Goal: Information Seeking & Learning: Learn about a topic

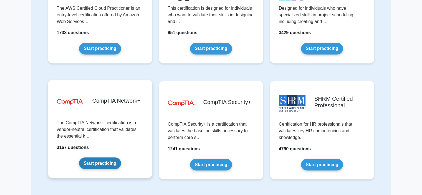
scroll to position [914, 0]
click at [101, 162] on link "Start practicing" at bounding box center [100, 163] width 42 height 12
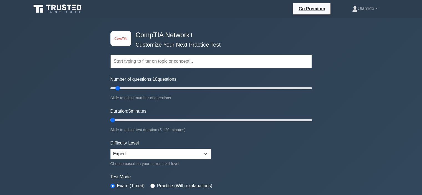
type input "10"
click at [118, 120] on input "Duration: 10 minutes" at bounding box center [212, 120] width 202 height 7
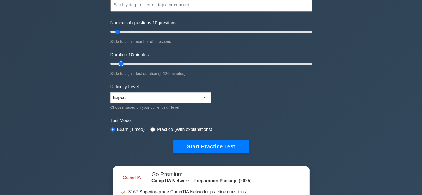
scroll to position [57, 0]
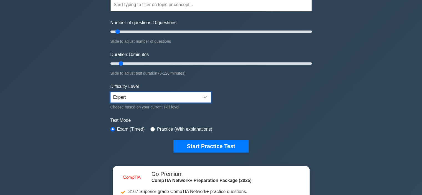
click at [134, 98] on select "Beginner Intermediate Expert" at bounding box center [161, 97] width 101 height 11
select select "beginner"
click at [111, 92] on select "Beginner Intermediate Expert" at bounding box center [161, 97] width 101 height 11
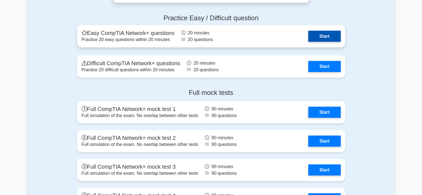
scroll to position [1278, 0]
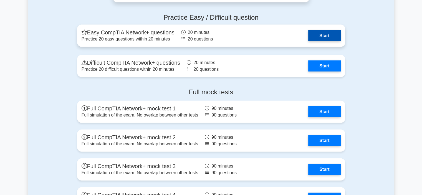
click at [308, 31] on link "Start" at bounding box center [324, 35] width 32 height 11
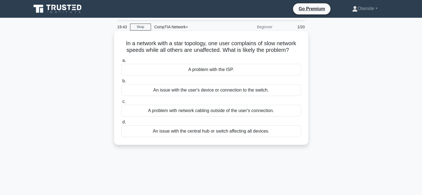
click at [239, 92] on div "An issue with the user's device or connection to the switch." at bounding box center [211, 90] width 180 height 12
click at [121, 83] on input "b. An issue with the user's device or connection to the switch." at bounding box center [121, 81] width 0 height 4
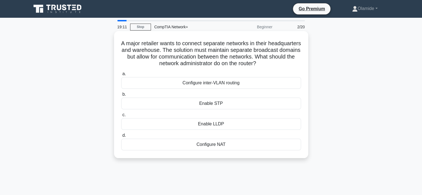
click at [240, 83] on div "Configure inter-VLAN routing" at bounding box center [211, 83] width 180 height 12
click at [121, 76] on input "a. Configure inter-VLAN routing" at bounding box center [121, 74] width 0 height 4
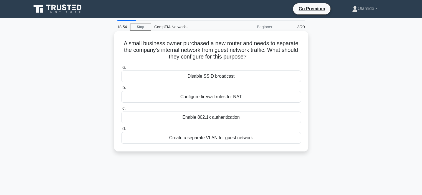
click at [237, 142] on div "Create a separate VLAN for guest network" at bounding box center [211, 138] width 180 height 12
click at [121, 131] on input "d. Create a separate VLAN for guest network" at bounding box center [121, 129] width 0 height 4
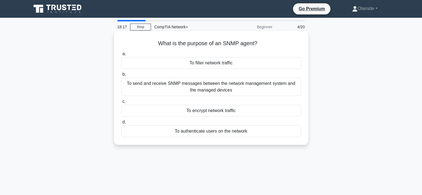
click at [214, 91] on div "To send and receive SNMP messages between the network management system and the…" at bounding box center [211, 87] width 180 height 18
click at [121, 76] on input "b. To send and receive SNMP messages between the network management system and …" at bounding box center [121, 75] width 0 height 4
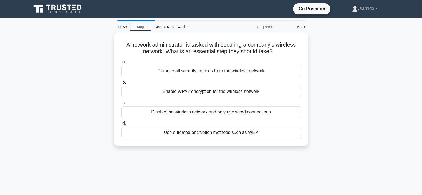
click at [214, 91] on div "Enable WPA3 encryption for the wireless network" at bounding box center [211, 92] width 180 height 12
click at [121, 84] on input "b. Enable WPA3 encryption for the wireless network" at bounding box center [121, 83] width 0 height 4
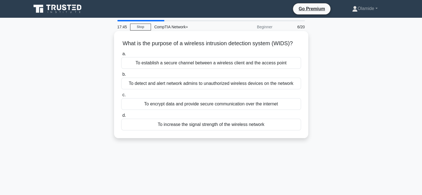
click at [229, 89] on div "To detect and alert network admins to unauthorized wireless devices on the netw…" at bounding box center [211, 84] width 180 height 12
click at [121, 76] on input "b. To detect and alert network admins to unauthorized wireless devices on the n…" at bounding box center [121, 75] width 0 height 4
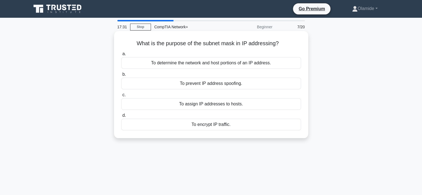
click at [187, 66] on div "To determine the network and host portions of an IP address." at bounding box center [211, 63] width 180 height 12
click at [121, 56] on input "a. To determine the network and host portions of an IP address." at bounding box center [121, 54] width 0 height 4
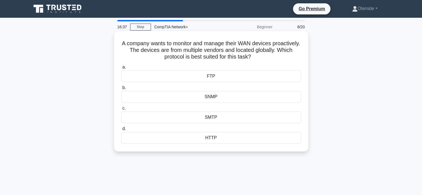
click at [169, 96] on div "SNMP" at bounding box center [211, 97] width 180 height 12
click at [121, 90] on input "b. SNMP" at bounding box center [121, 88] width 0 height 4
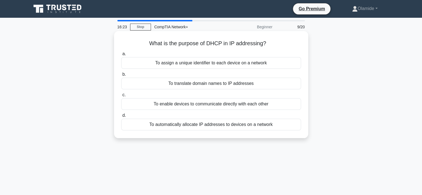
click at [196, 126] on div "To automatically allocate IP addresses to devices on a network" at bounding box center [211, 125] width 180 height 12
click at [121, 117] on input "d. To automatically allocate IP addresses to devices on a network" at bounding box center [121, 116] width 0 height 4
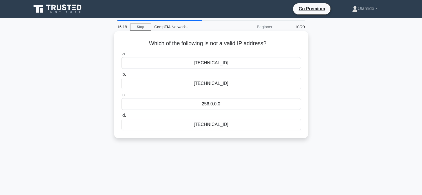
click at [197, 104] on div "256.0.0.0" at bounding box center [211, 104] width 180 height 12
click at [121, 97] on input "c. 256.0.0.0" at bounding box center [121, 95] width 0 height 4
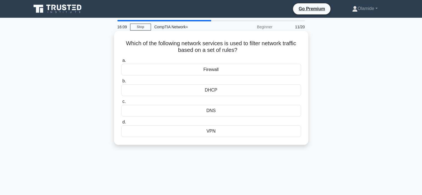
click at [206, 73] on div "Firewall" at bounding box center [211, 70] width 180 height 12
click at [121, 62] on input "a. Firewall" at bounding box center [121, 61] width 0 height 4
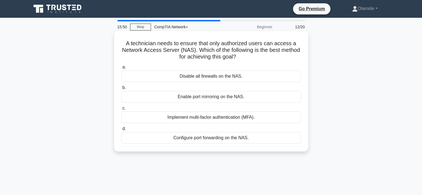
click at [180, 120] on div "Implement multi-factor authentication (MFA)." at bounding box center [211, 118] width 180 height 12
click at [121, 110] on input "c. Implement multi-factor authentication (MFA)." at bounding box center [121, 109] width 0 height 4
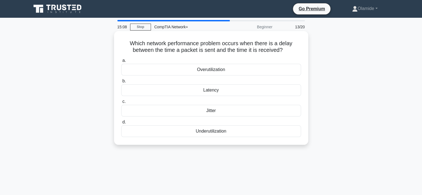
click at [206, 91] on div "Latency" at bounding box center [211, 90] width 180 height 12
click at [121, 83] on input "b. Latency" at bounding box center [121, 81] width 0 height 4
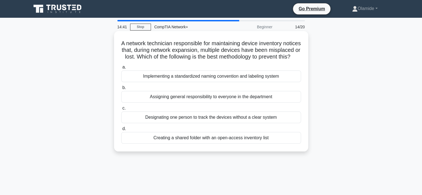
click at [193, 80] on div "Implementing a standardized naming convention and labeling system" at bounding box center [211, 77] width 180 height 12
click at [121, 69] on input "a. Implementing a standardized naming convention and labeling system" at bounding box center [121, 68] width 0 height 4
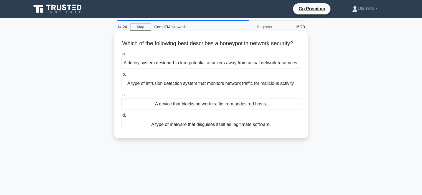
click at [176, 69] on div "A decoy system designed to lure potential attackers away from actual network re…" at bounding box center [211, 63] width 180 height 12
click at [121, 56] on input "a. A decoy system designed to lure potential attackers away from actual network…" at bounding box center [121, 54] width 0 height 4
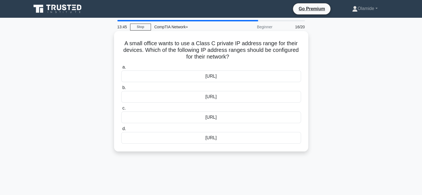
click at [204, 115] on div "172.16.0.0/12" at bounding box center [211, 118] width 180 height 12
click at [121, 110] on input "c. 172.16.0.0/12" at bounding box center [121, 109] width 0 height 4
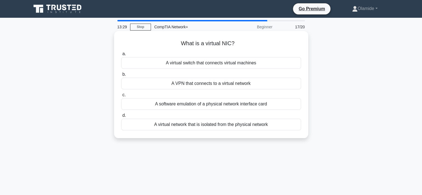
click at [198, 104] on div "A software emulation of a physical network interface card" at bounding box center [211, 104] width 180 height 12
click at [121, 97] on input "c. A software emulation of a physical network interface card" at bounding box center [121, 95] width 0 height 4
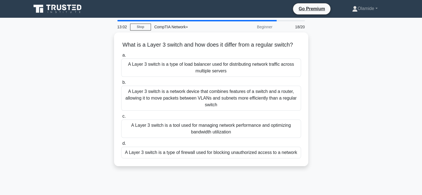
click at [198, 104] on div "A Layer 3 switch is a network device that combines features of a switch and a r…" at bounding box center [211, 98] width 180 height 25
click at [121, 84] on input "b. A Layer 3 switch is a network device that combines features of a switch and …" at bounding box center [121, 83] width 0 height 4
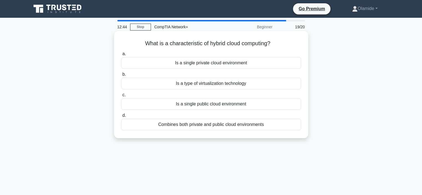
click at [196, 124] on div "Combines both private and public cloud environments" at bounding box center [211, 125] width 180 height 12
click at [121, 117] on input "d. Combines both private and public cloud environments" at bounding box center [121, 116] width 0 height 4
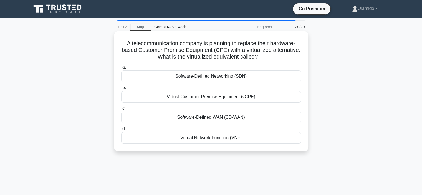
click at [194, 96] on div "Virtual Customer Premise Equipment (vCPE)" at bounding box center [211, 97] width 180 height 12
click at [121, 90] on input "b. Virtual Customer Premise Equipment (vCPE)" at bounding box center [121, 88] width 0 height 4
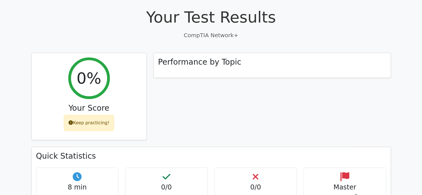
scroll to position [151, 0]
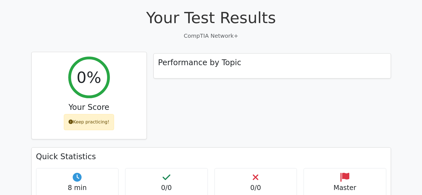
click at [87, 68] on h2 "0%" at bounding box center [89, 77] width 25 height 19
click at [89, 114] on div "Keep practicing!" at bounding box center [89, 122] width 50 height 16
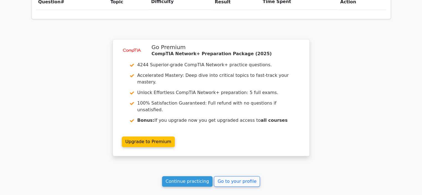
scroll to position [442, 0]
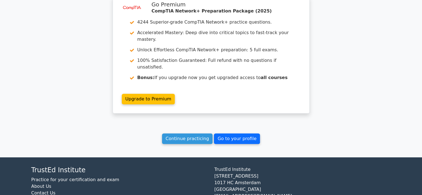
click at [228, 134] on link "Go to your profile" at bounding box center [237, 139] width 46 height 11
